Goal: Transaction & Acquisition: Download file/media

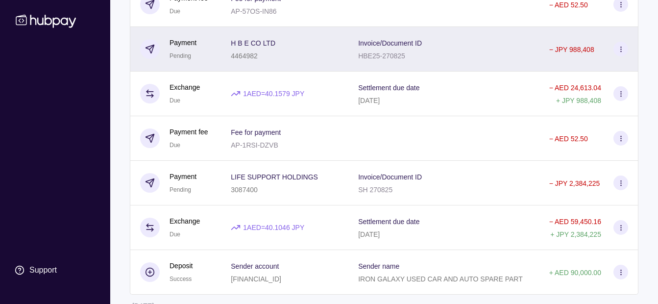
scroll to position [196, 0]
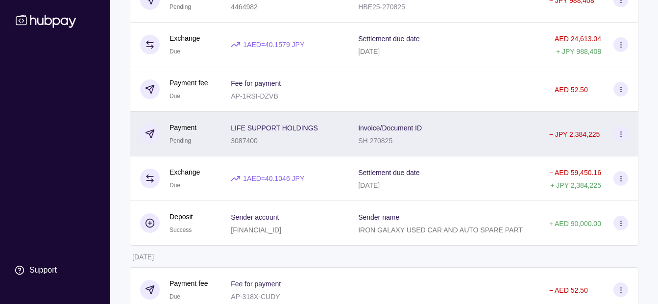
click at [352, 134] on div "Invoice/Document ID SH 270825" at bounding box center [443, 134] width 191 height 45
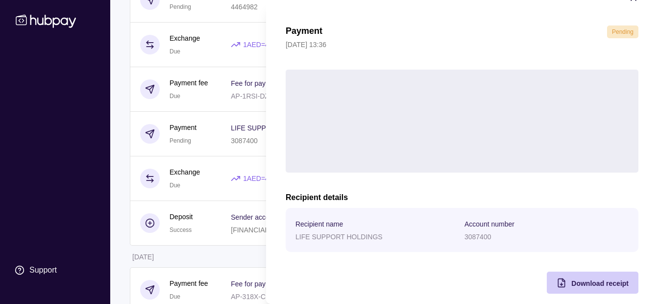
scroll to position [36, 0]
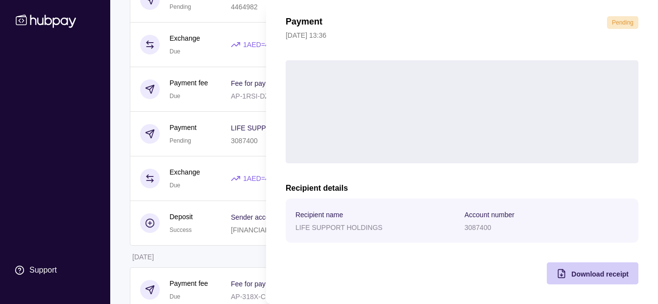
click at [579, 267] on div "Download receipt" at bounding box center [599, 273] width 57 height 12
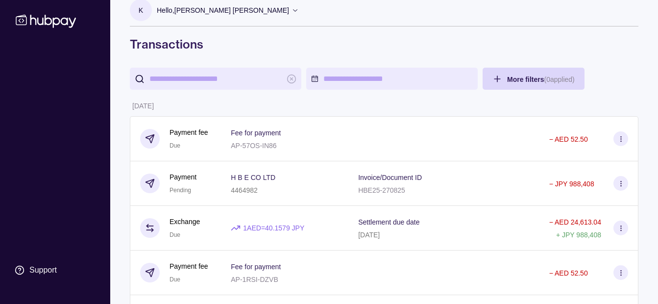
scroll to position [0, 0]
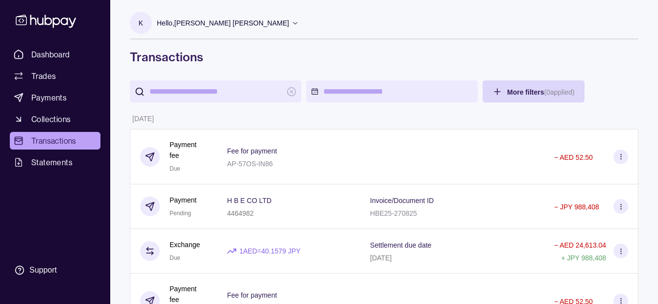
click at [219, 19] on p "Hello, [PERSON_NAME] [PERSON_NAME]" at bounding box center [223, 23] width 132 height 11
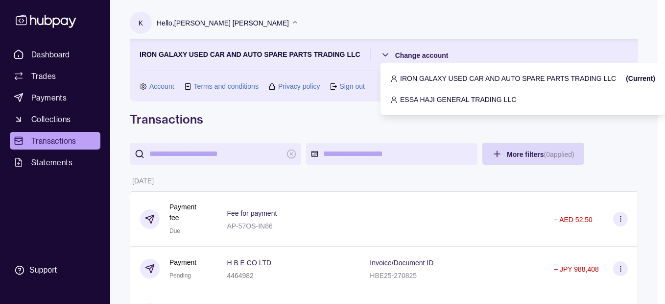
click at [445, 101] on p "ESSA HAJI GENERAL TRADING LLC" at bounding box center [458, 99] width 116 height 11
